Goal: Check status: Check status

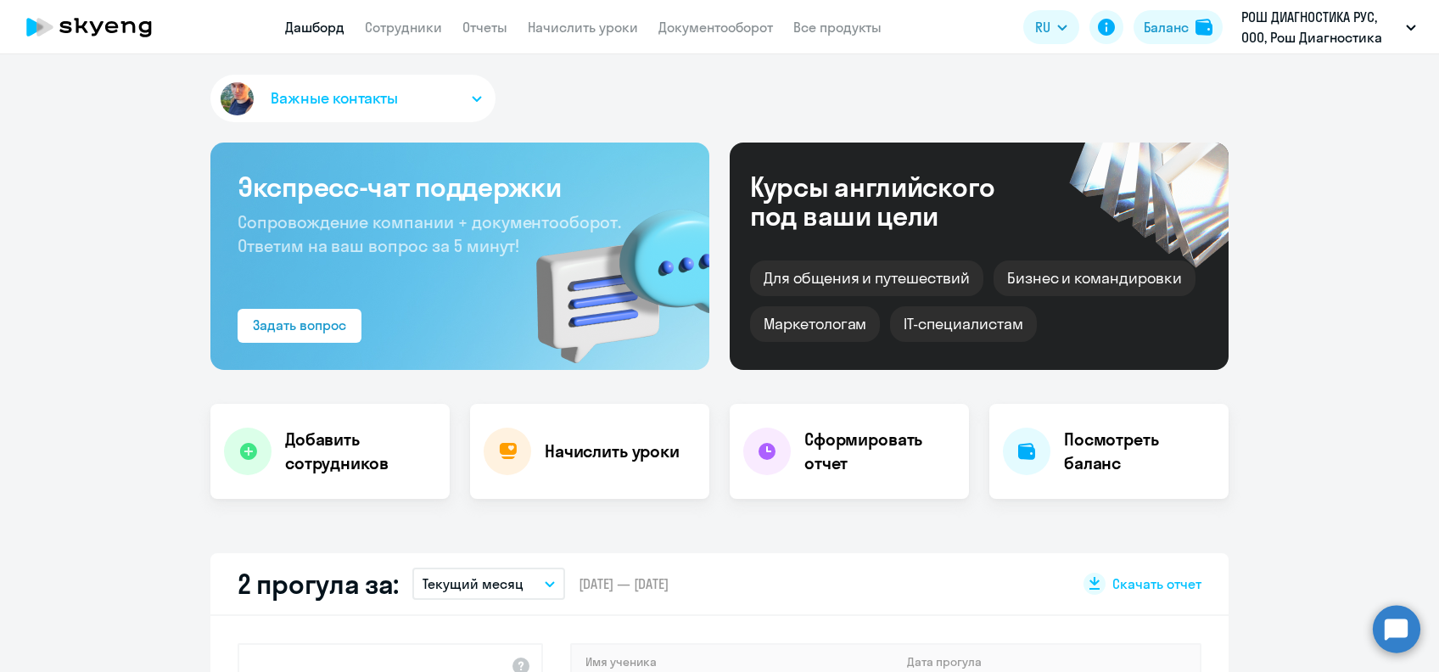
select select "30"
click at [401, 34] on link "Сотрудники" at bounding box center [403, 27] width 77 height 17
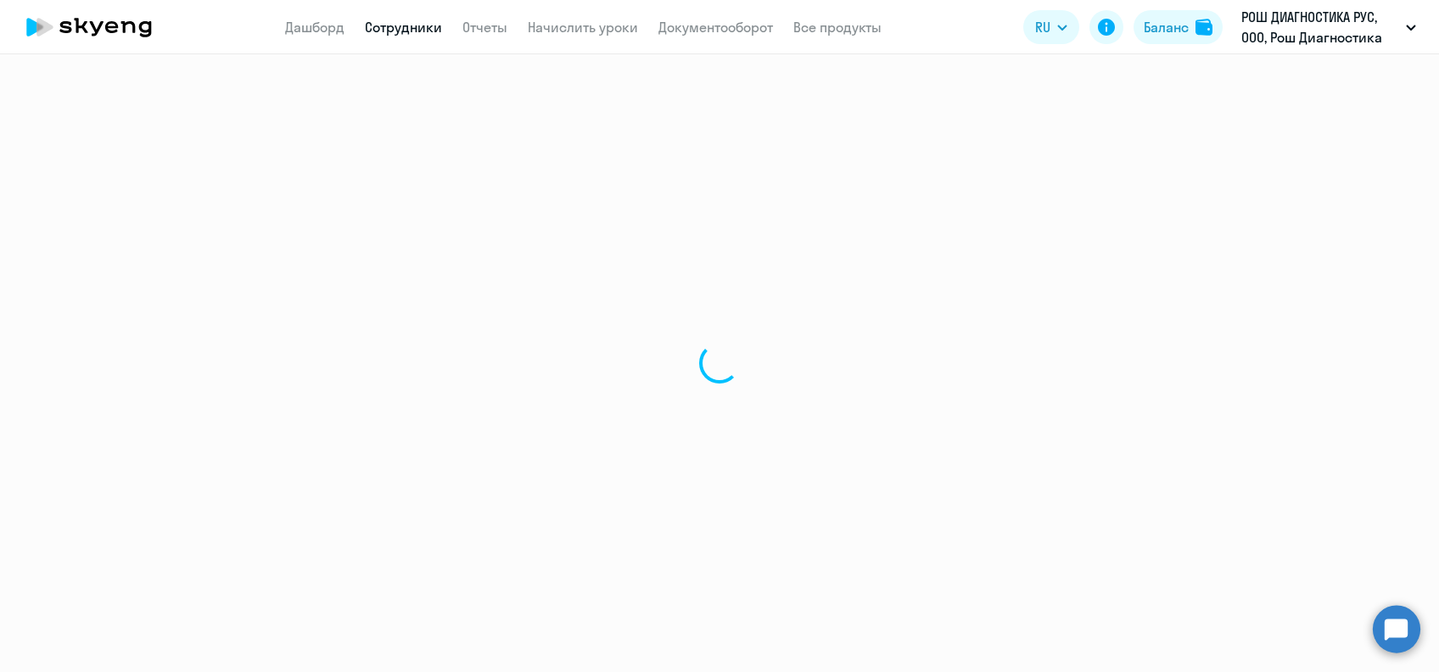
select select "30"
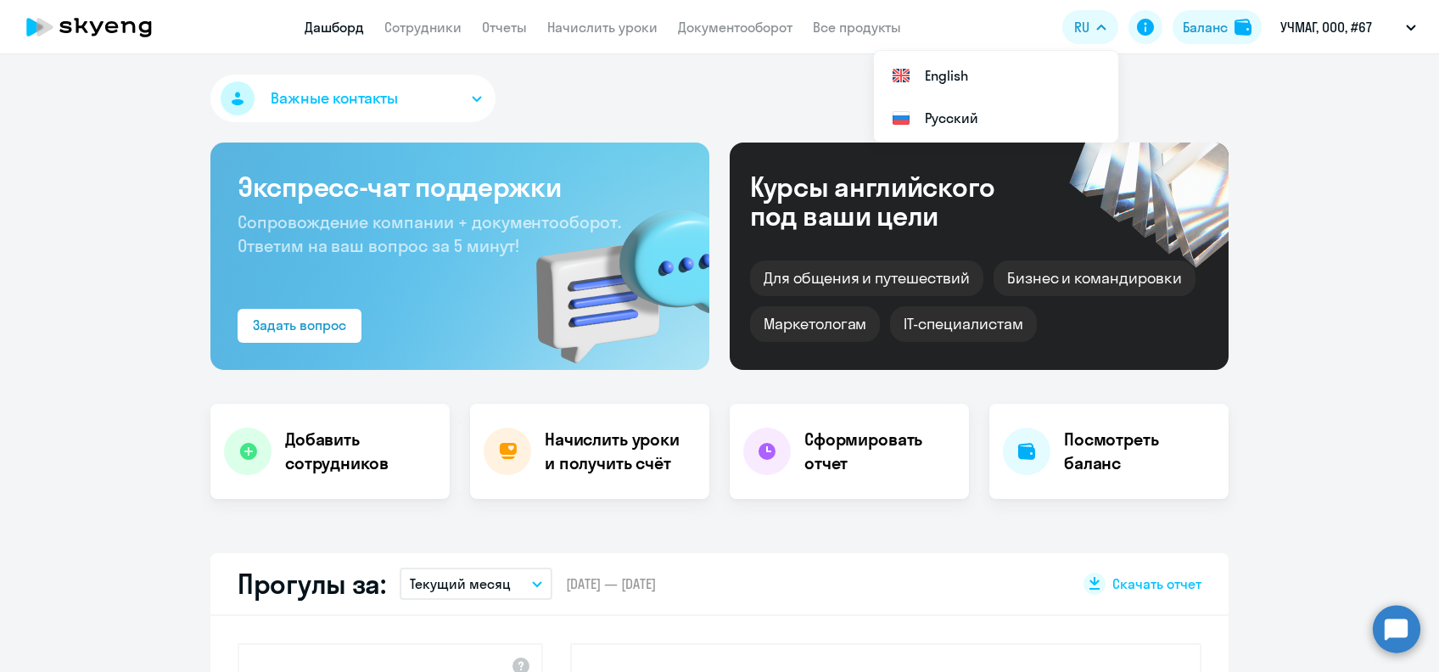
select select "30"
click at [1186, 27] on div "Баланс" at bounding box center [1205, 27] width 45 height 20
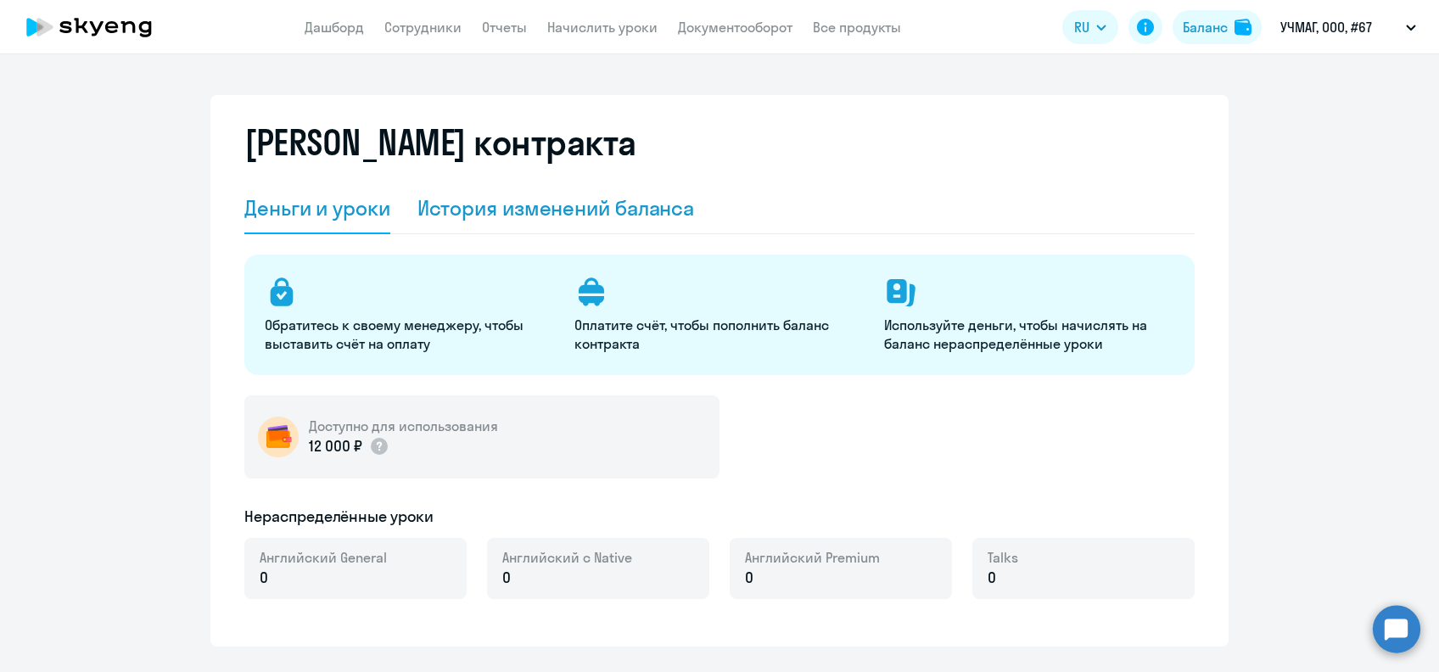
select select "english_adult_not_native_speaker"
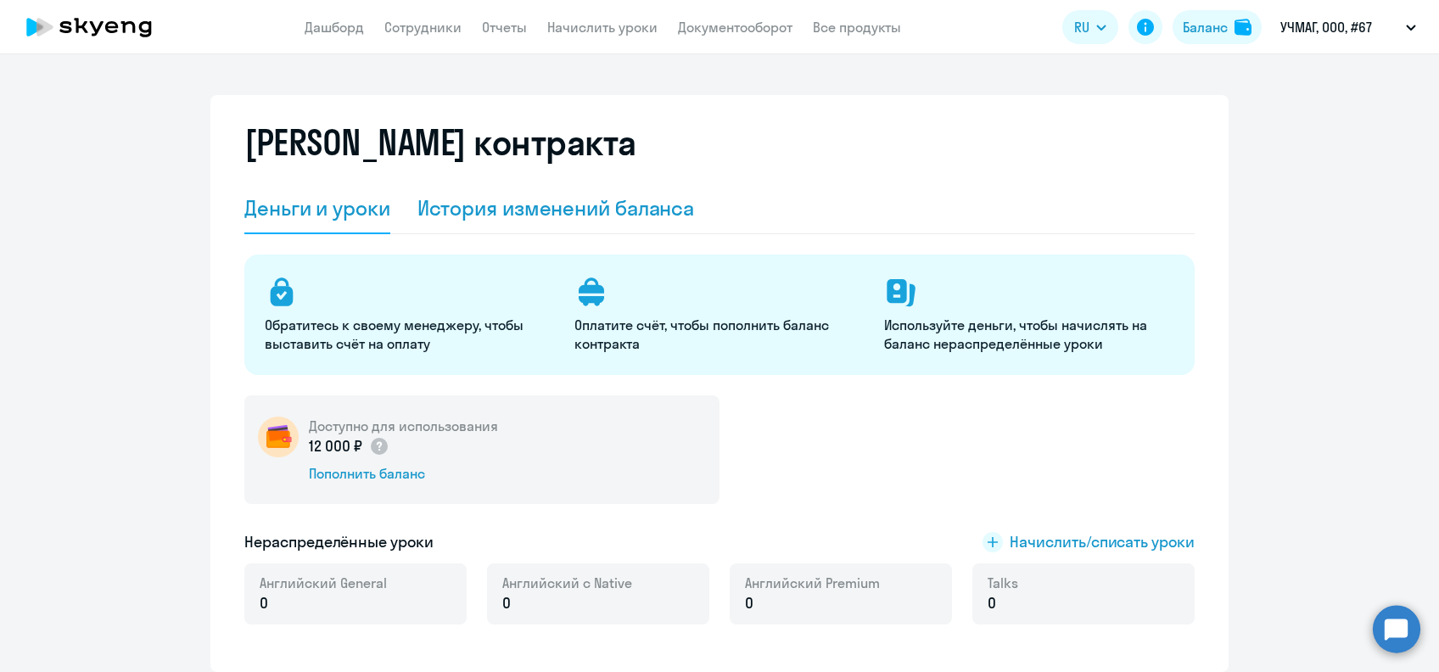
click at [528, 221] on div "История изменений баланса" at bounding box center [555, 207] width 277 height 27
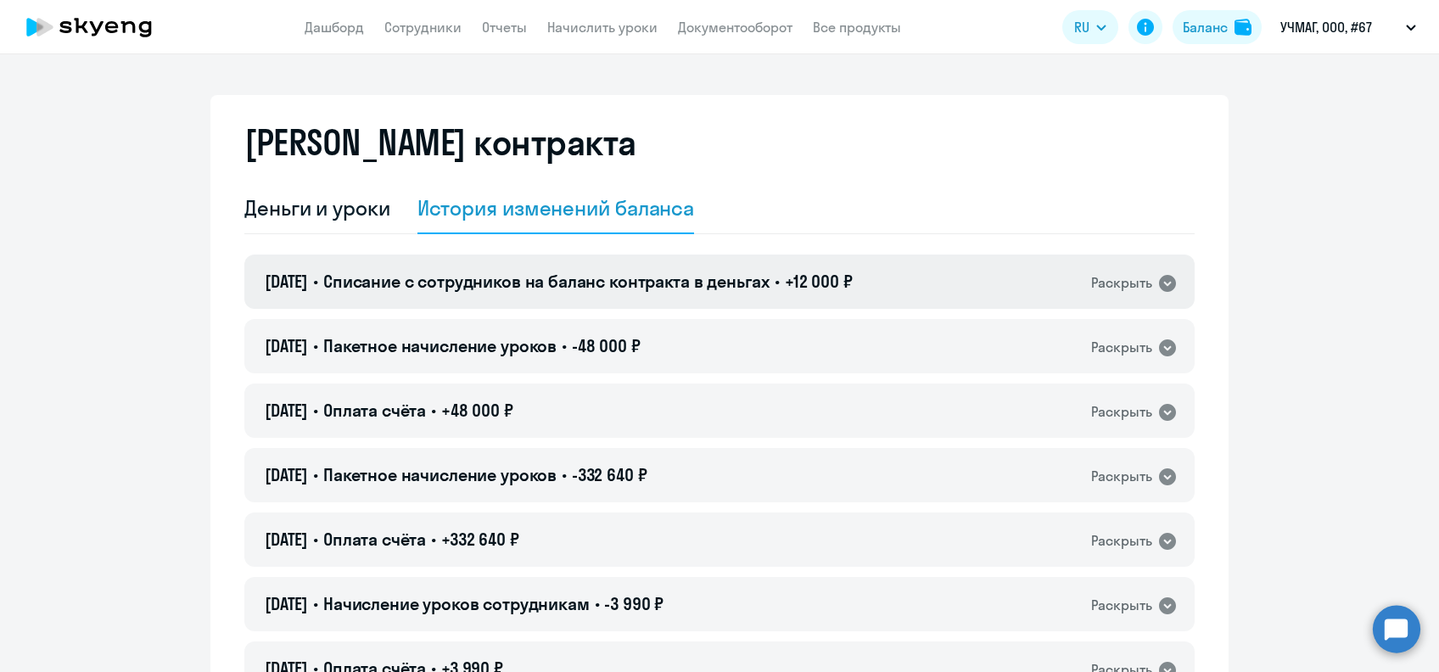
click at [530, 301] on div "25.09.2025 • Списание с сотрудников на баланс контракта в деньгах • +12 000 ₽ Р…" at bounding box center [719, 282] width 950 height 54
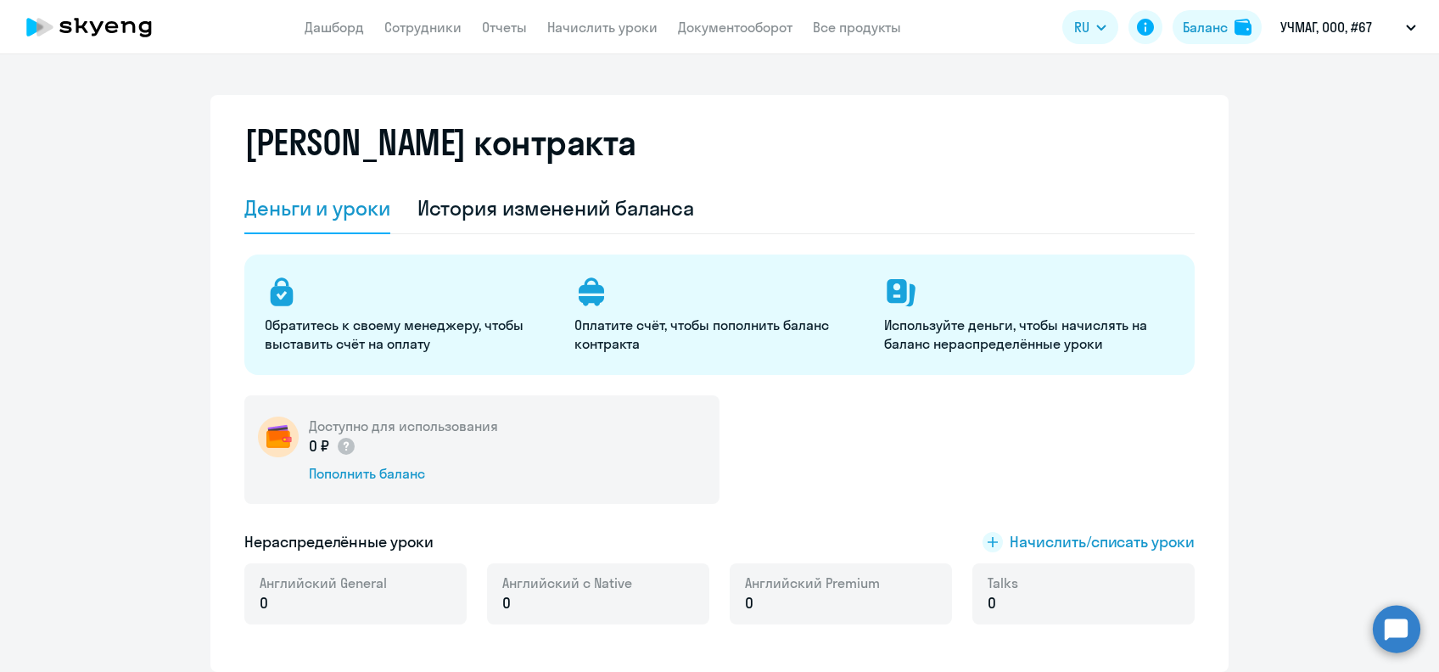
select select "english_adult_not_native_speaker"
click at [588, 197] on div "История изменений баланса" at bounding box center [555, 207] width 277 height 27
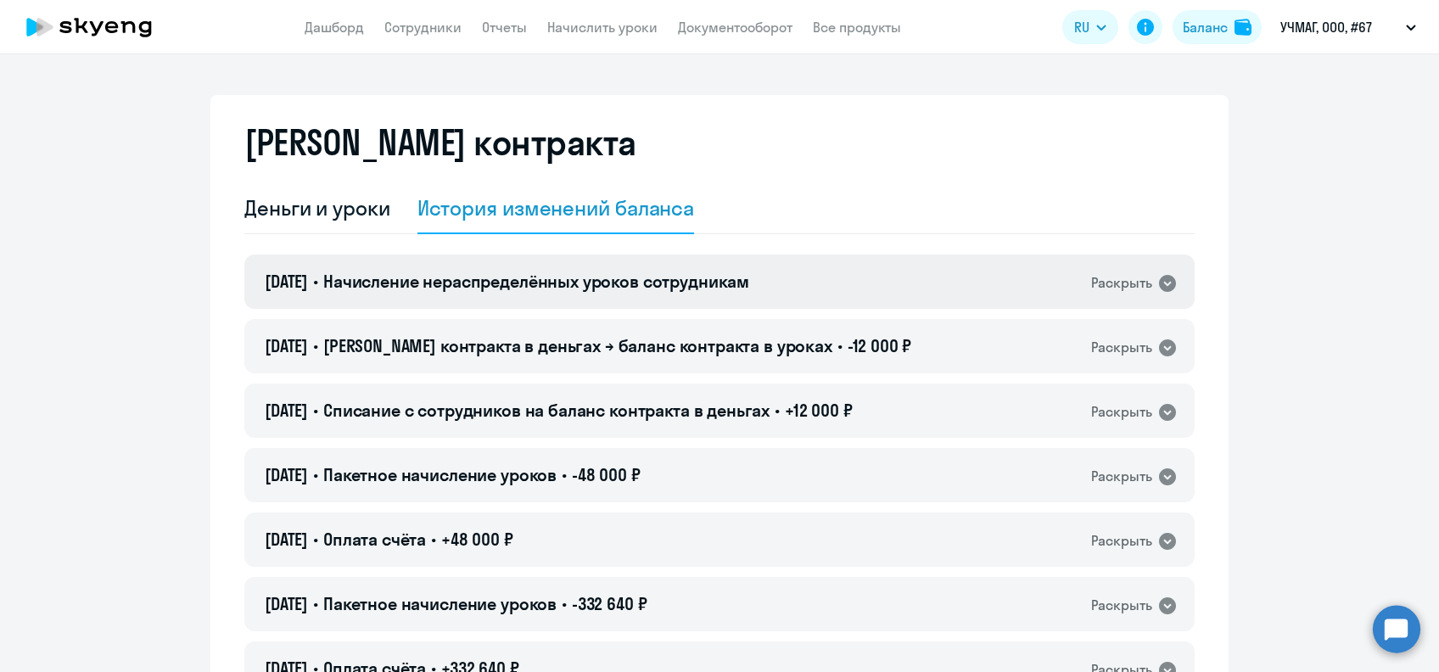
click at [958, 296] on div "[DATE] • Начисление нераспределённых уроков сотрудникам Раскрыть" at bounding box center [719, 282] width 950 height 54
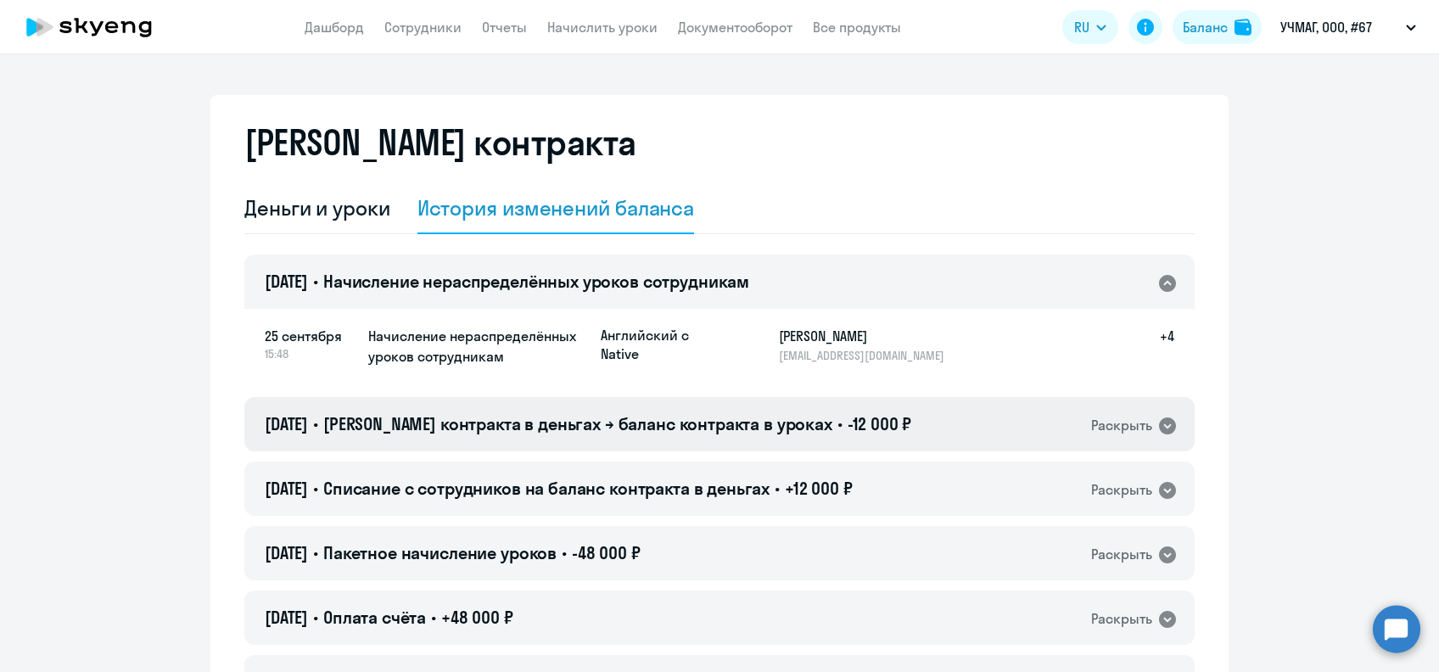
click at [933, 421] on div "[DATE] • Баланс контракта в деньгах → баланс контракта в уроках • -12 000 ₽ Рас…" at bounding box center [719, 424] width 950 height 54
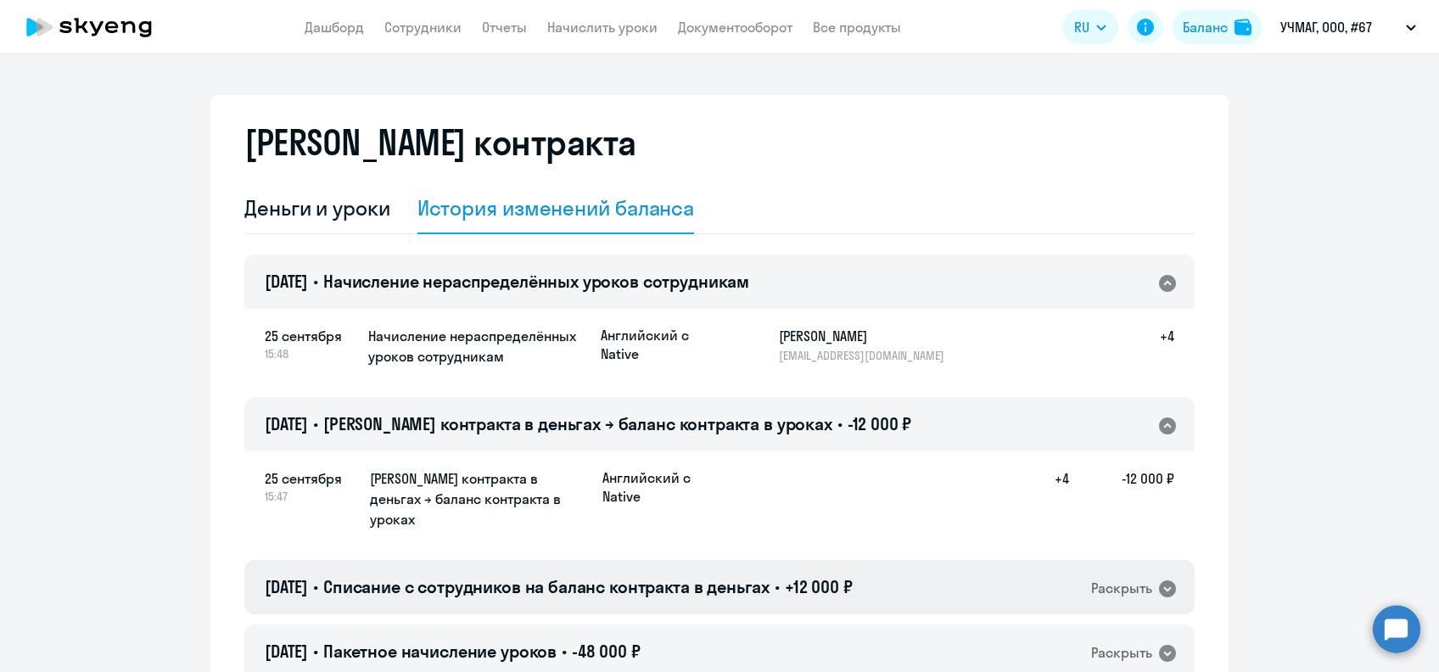
click at [896, 567] on div "[DATE] • Списание с сотрудников на баланс контракта в деньгах • +12 000 ₽ Раскр…" at bounding box center [719, 587] width 950 height 54
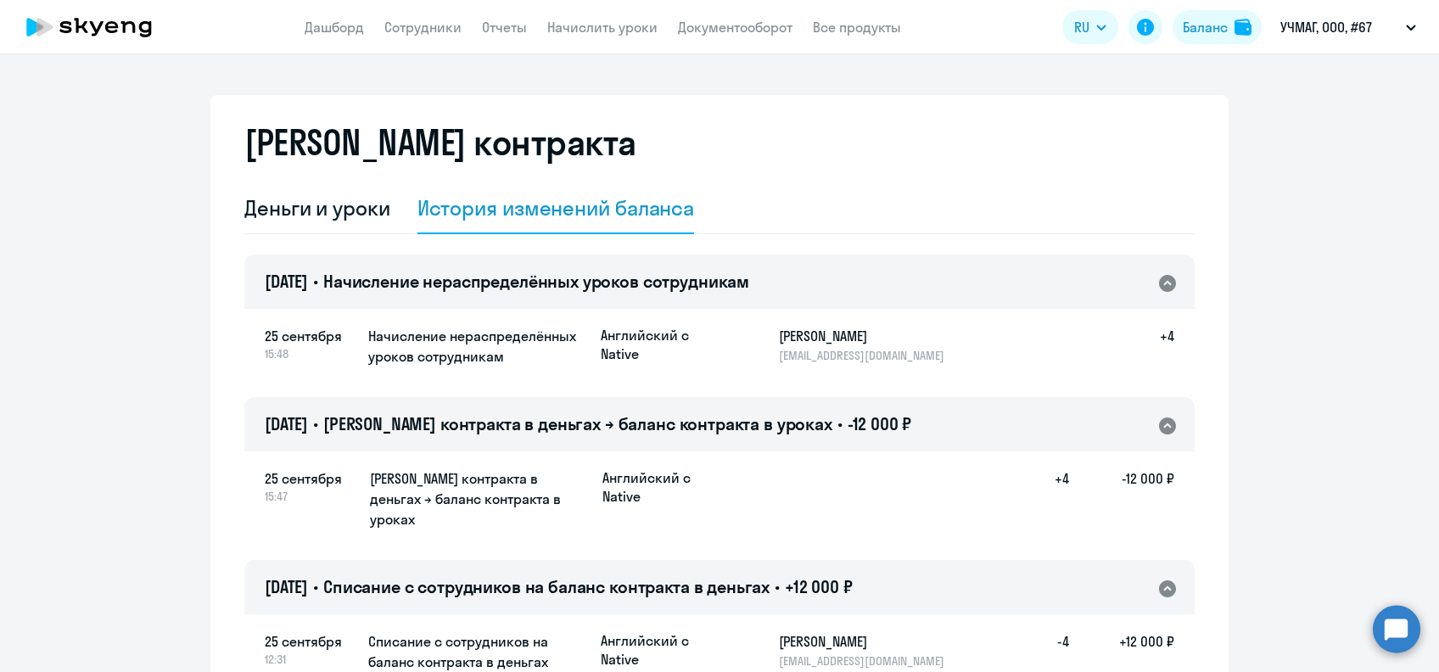
click at [899, 423] on div "[DATE] • Баланс контракта в деньгах → баланс контракта в уроках • -12 000 ₽ Рас…" at bounding box center [719, 424] width 950 height 54
